Goal: Task Accomplishment & Management: Use online tool/utility

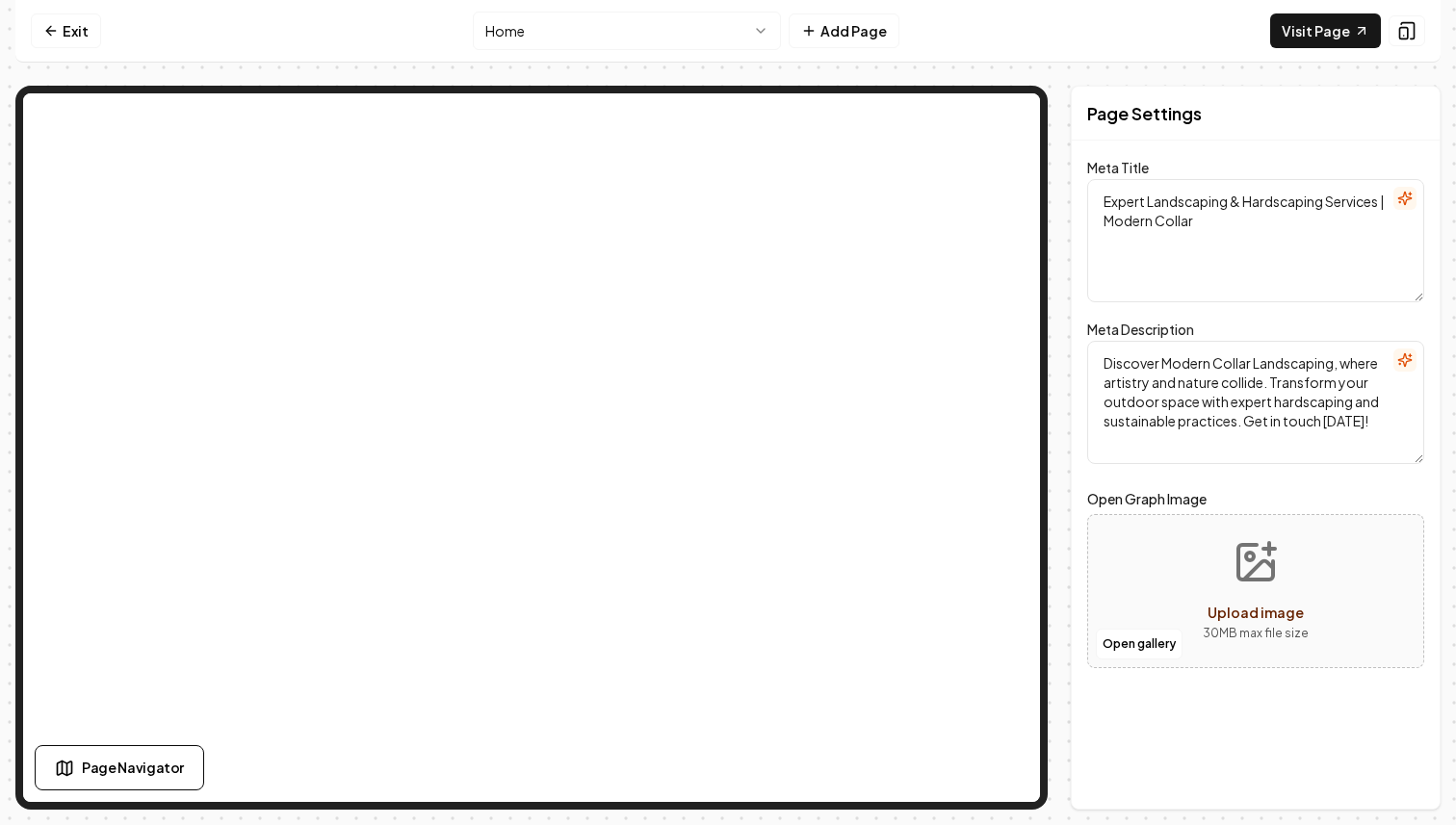
click at [50, 34] on icon at bounding box center [48, 30] width 5 height 9
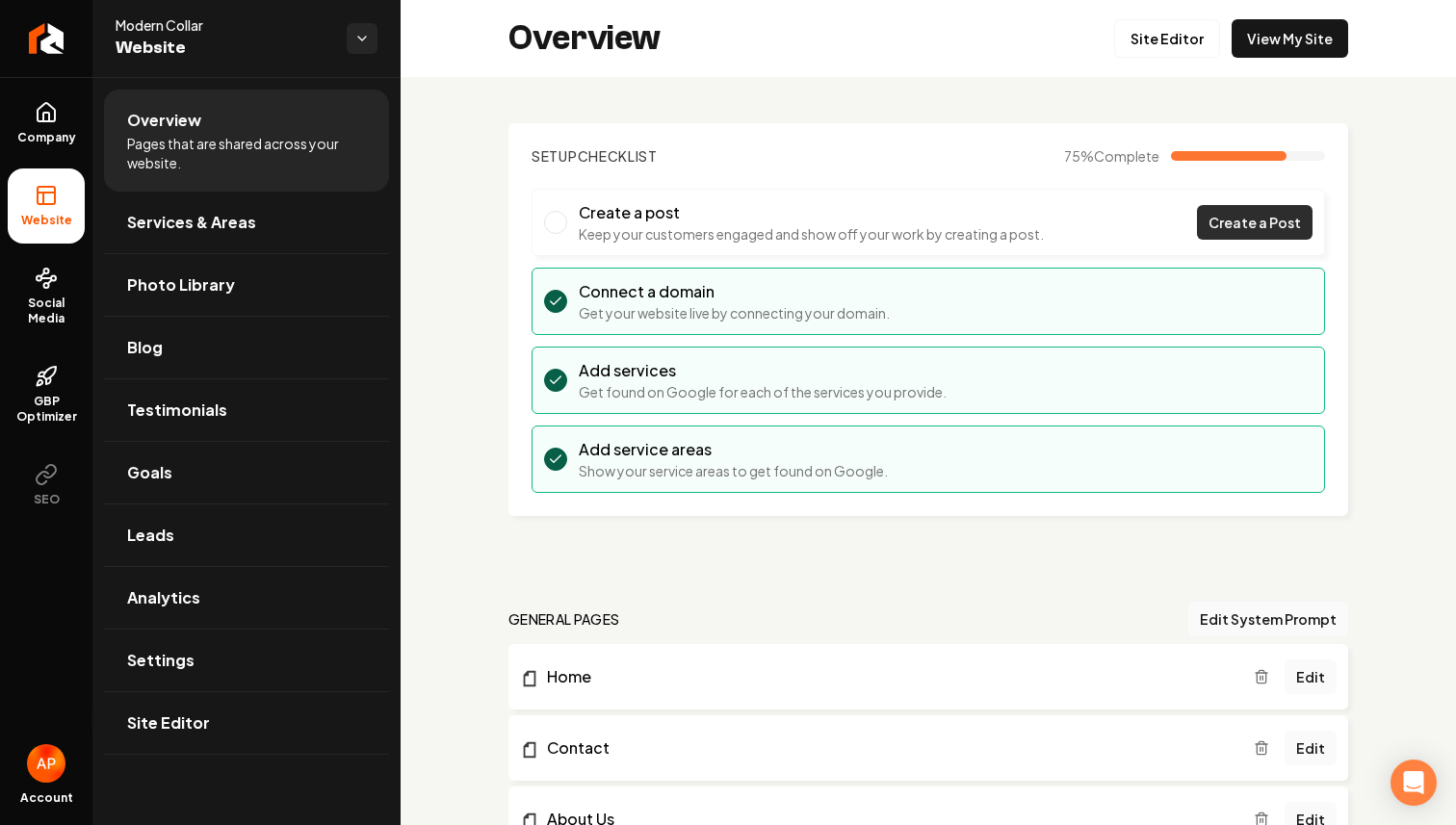
click at [1264, 220] on span "Create a Post" at bounding box center [1254, 222] width 93 height 20
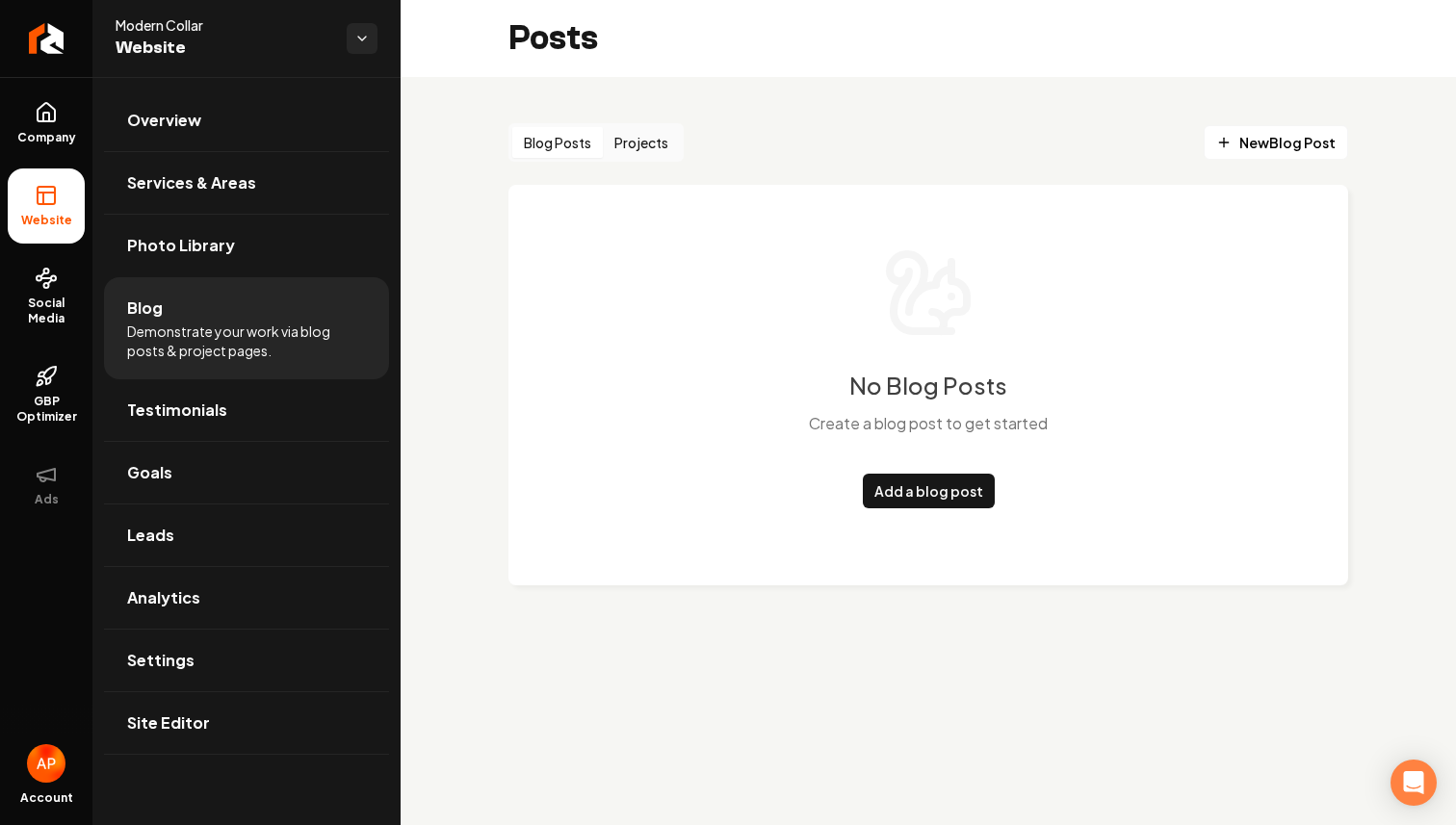
click at [46, 238] on li "Website" at bounding box center [46, 206] width 77 height 75
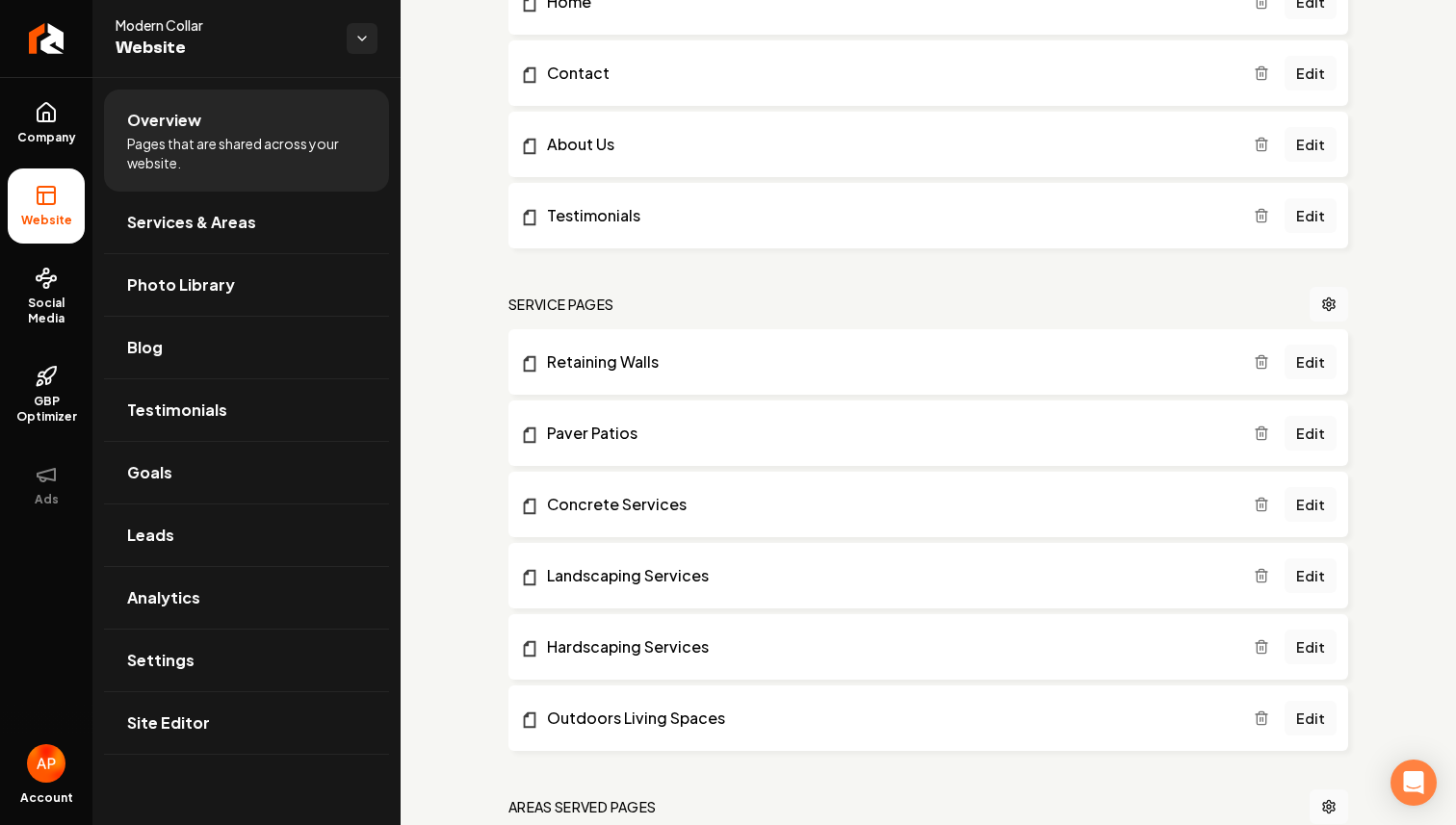
scroll to position [677, 0]
click at [152, 539] on span "Leads" at bounding box center [150, 535] width 47 height 23
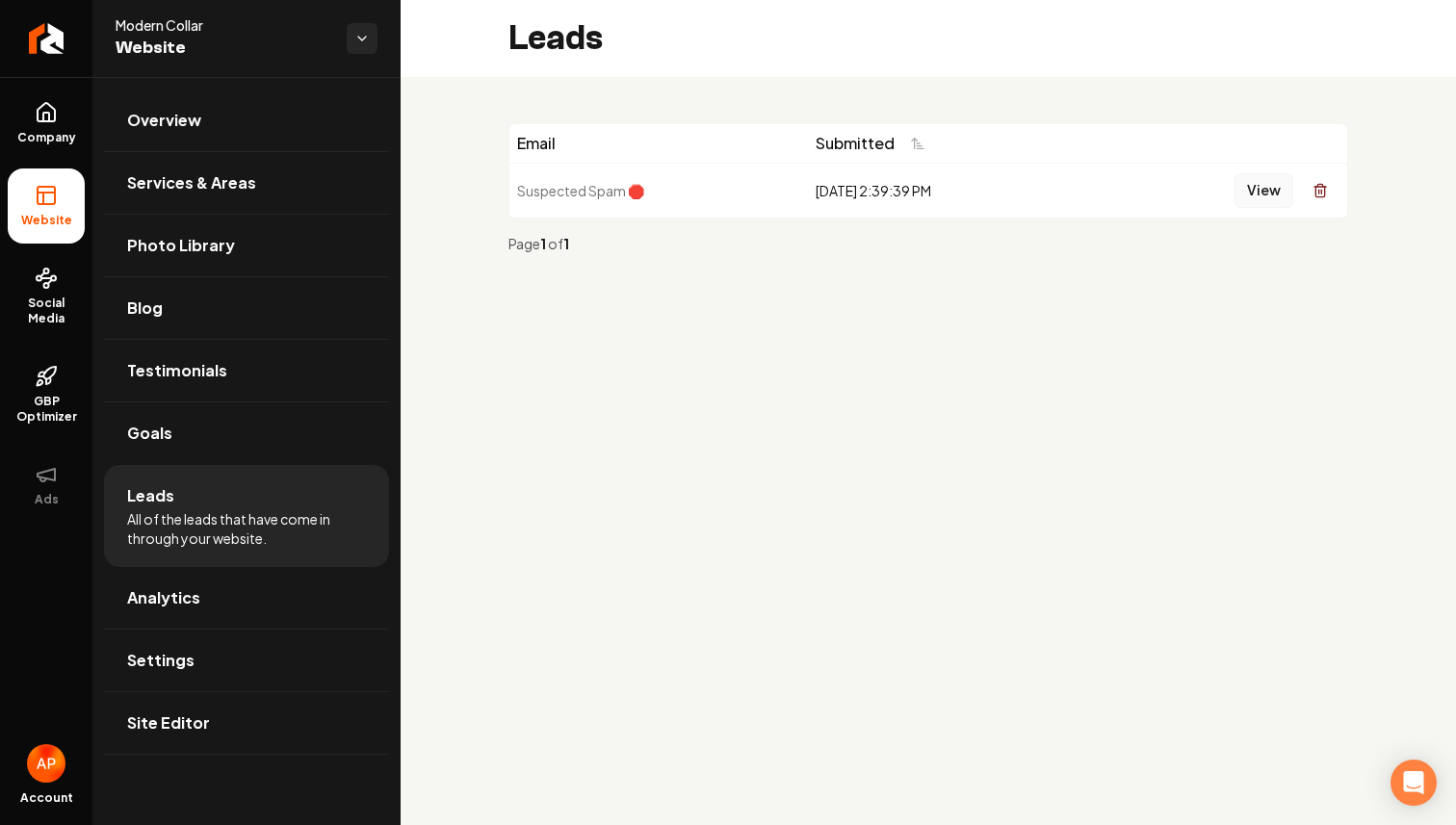
click at [1255, 186] on button "View" at bounding box center [1263, 191] width 59 height 35
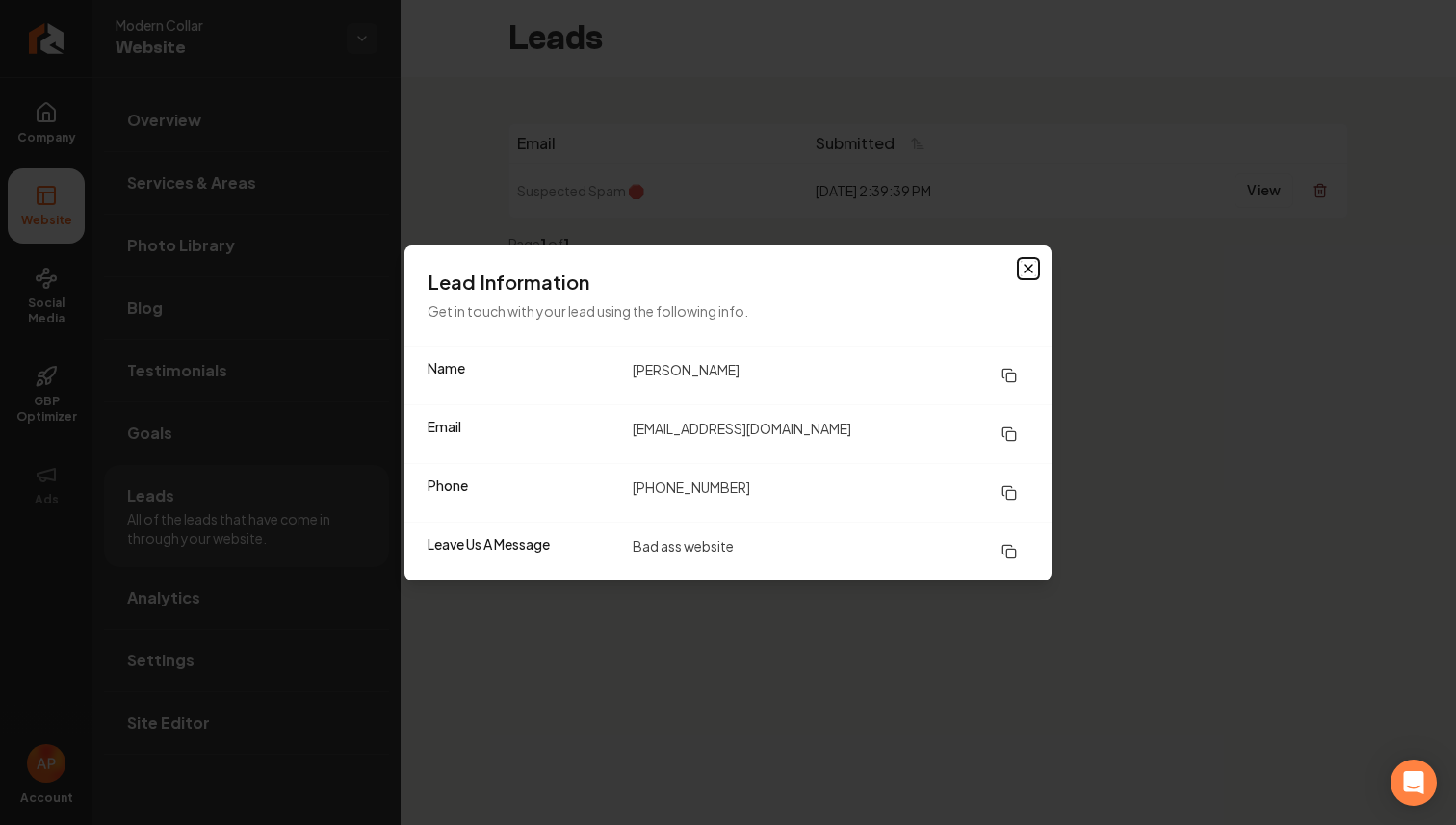
click at [1029, 266] on icon "button" at bounding box center [1028, 268] width 15 height 15
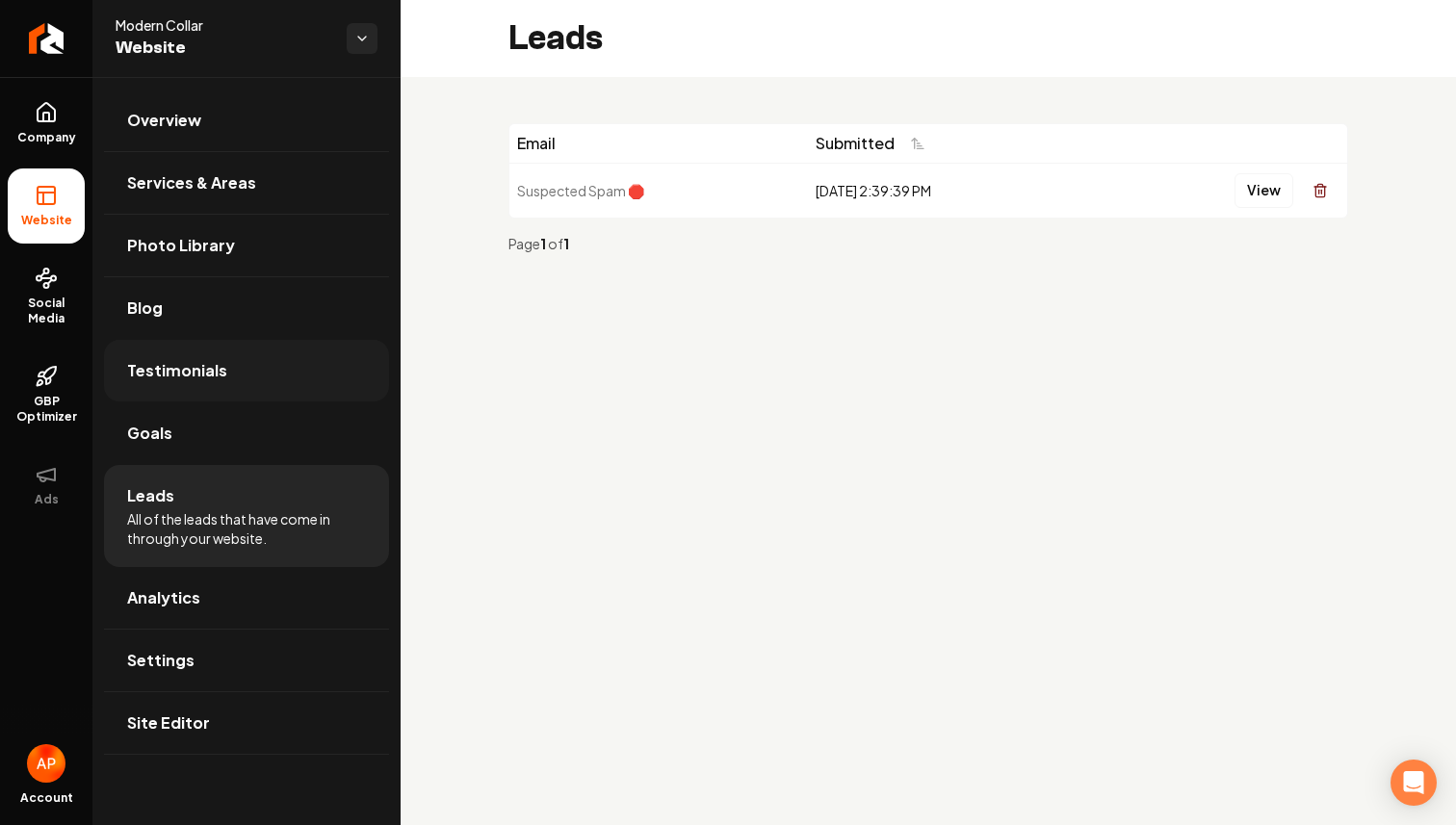
click at [211, 369] on span "Testimonials" at bounding box center [177, 370] width 100 height 23
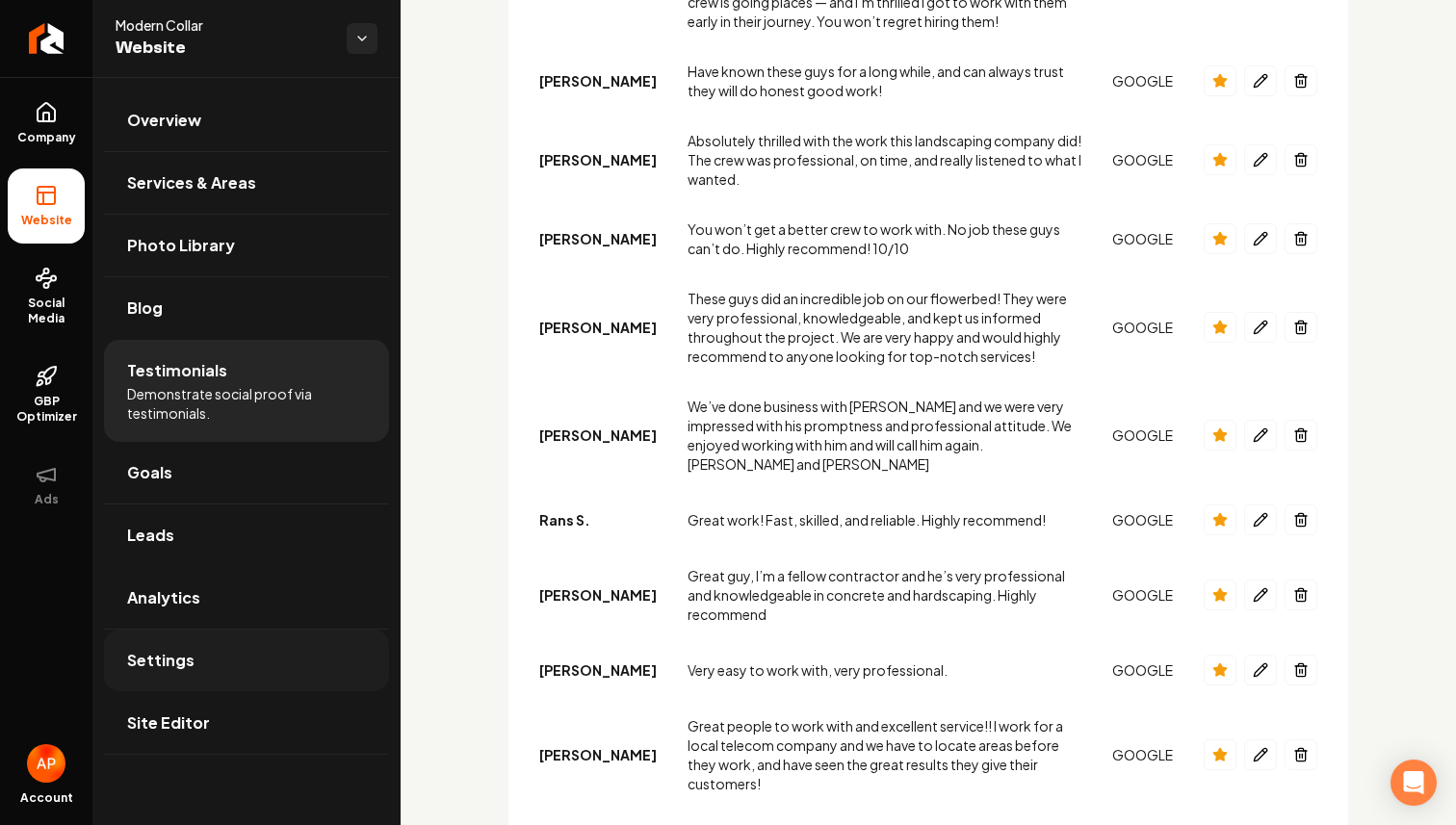
scroll to position [950, 0]
click at [221, 235] on span "Photo Library" at bounding box center [181, 245] width 108 height 23
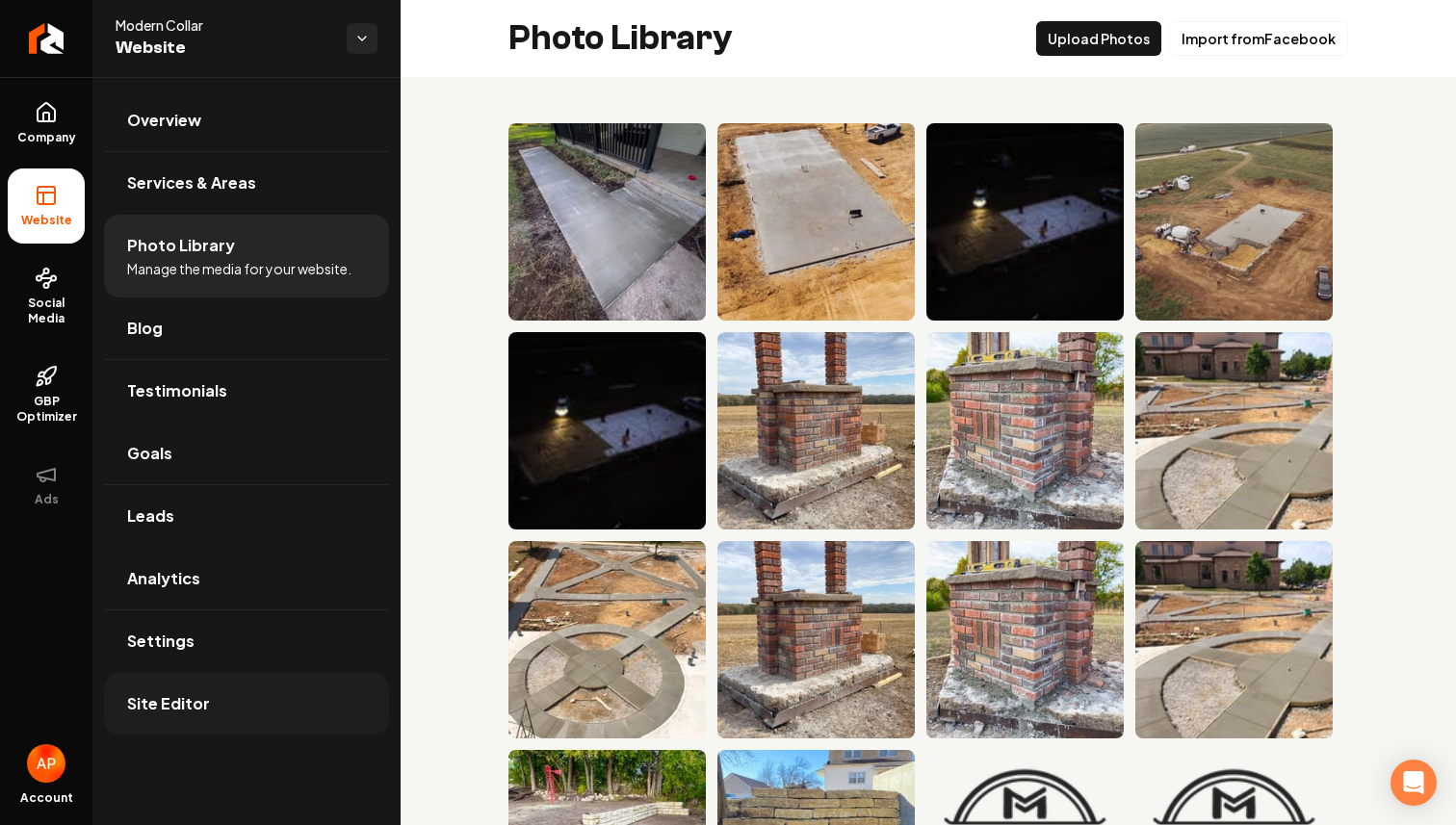
click at [198, 709] on span "Site Editor" at bounding box center [168, 703] width 83 height 23
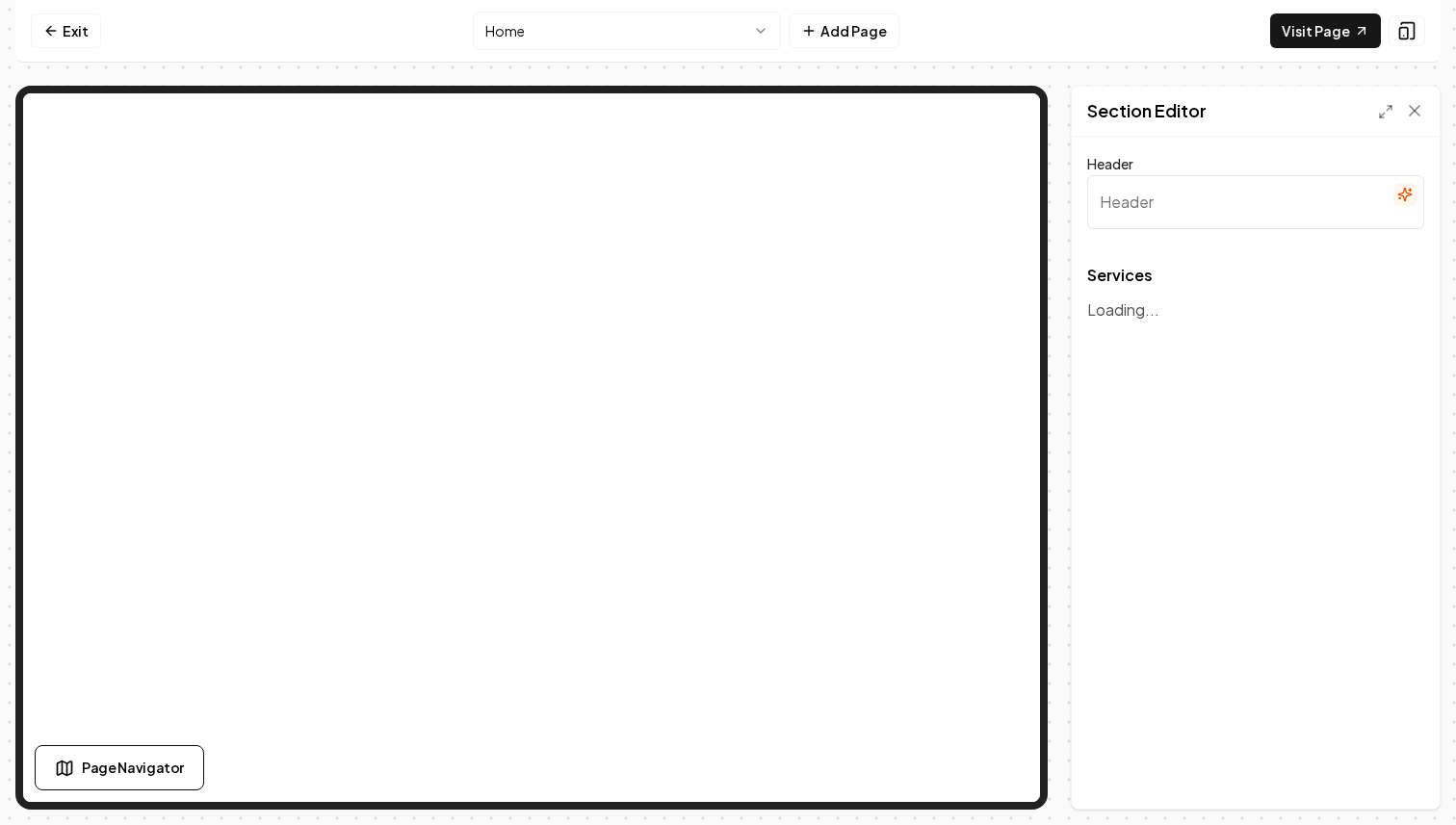
type input "Transform Your Outdoors with Our Expert Hardscaping Services"
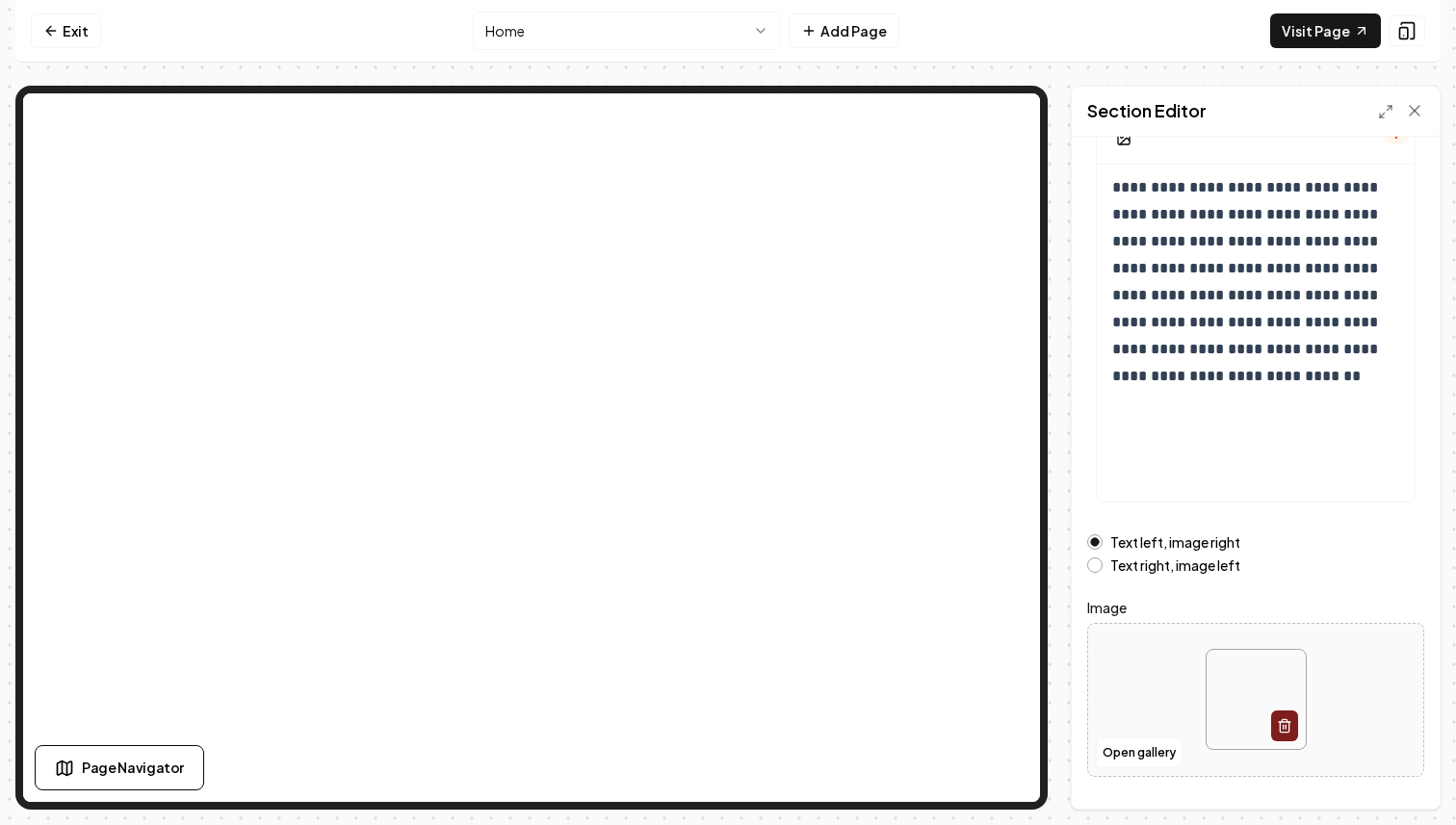
scroll to position [214, 0]
